Goal: Transaction & Acquisition: Subscribe to service/newsletter

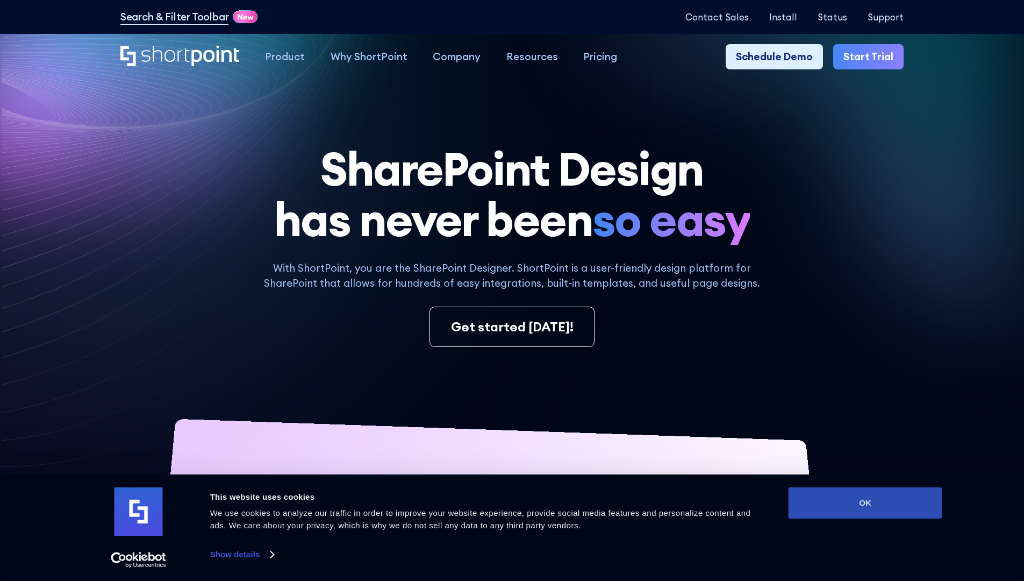
click at [865, 503] on button "OK" at bounding box center [866, 502] width 154 height 31
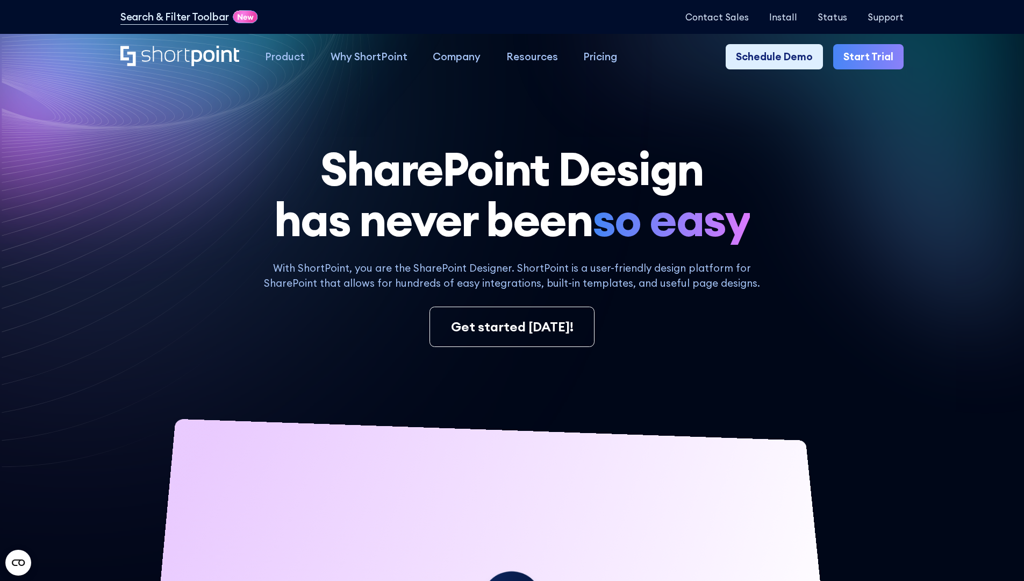
click at [872, 57] on link "Start Trial" at bounding box center [868, 57] width 70 height 26
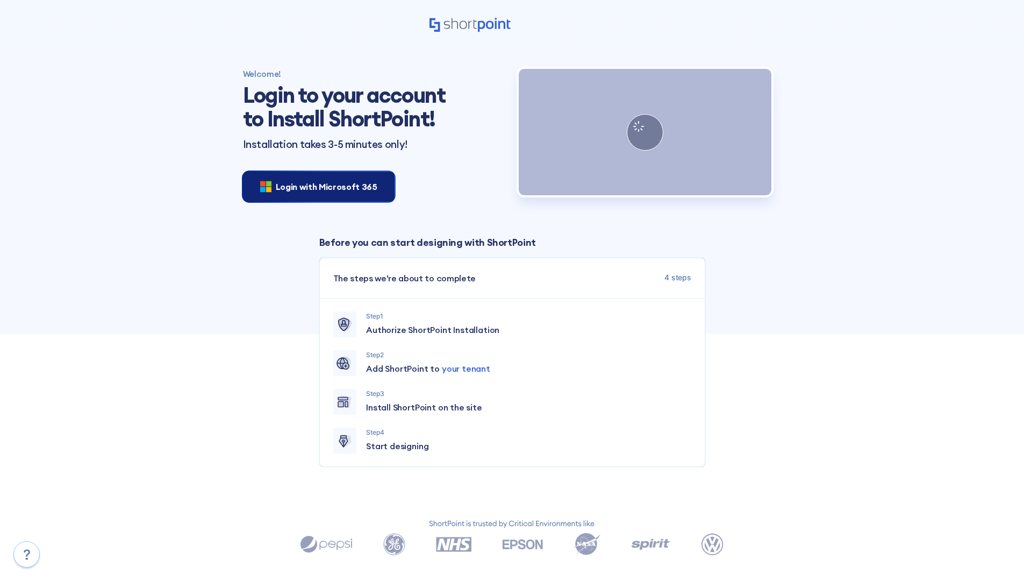
click at [316, 186] on span "Login with Microsoft 365" at bounding box center [327, 186] width 102 height 13
